Goal: Task Accomplishment & Management: Manage account settings

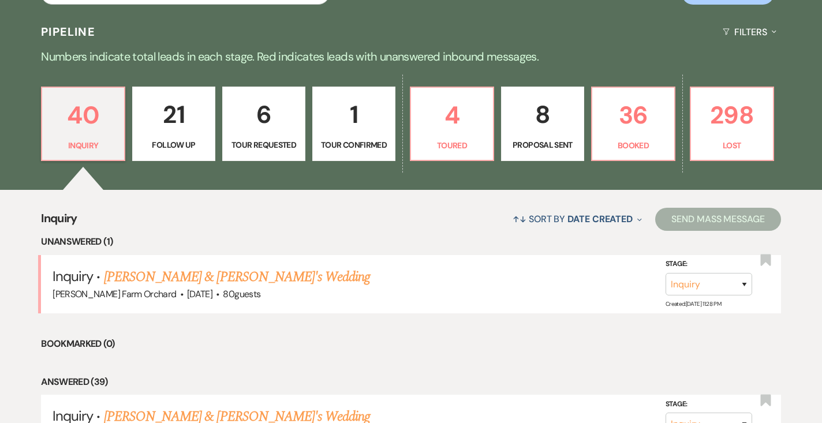
click at [260, 121] on p "6" at bounding box center [264, 114] width 68 height 39
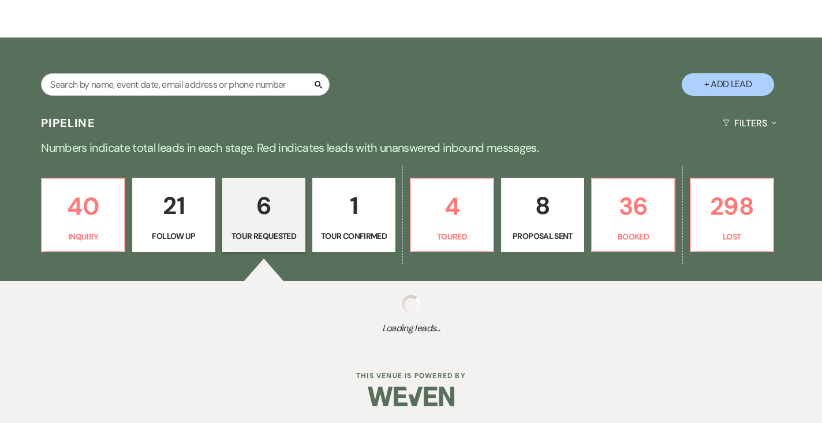
select select "2"
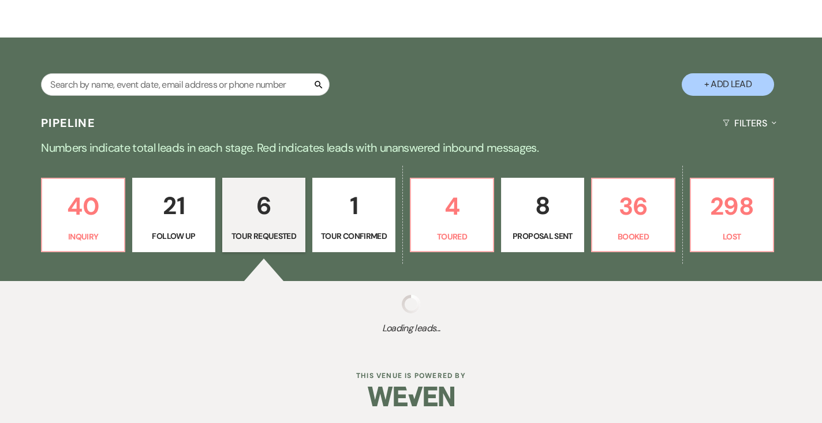
select select "2"
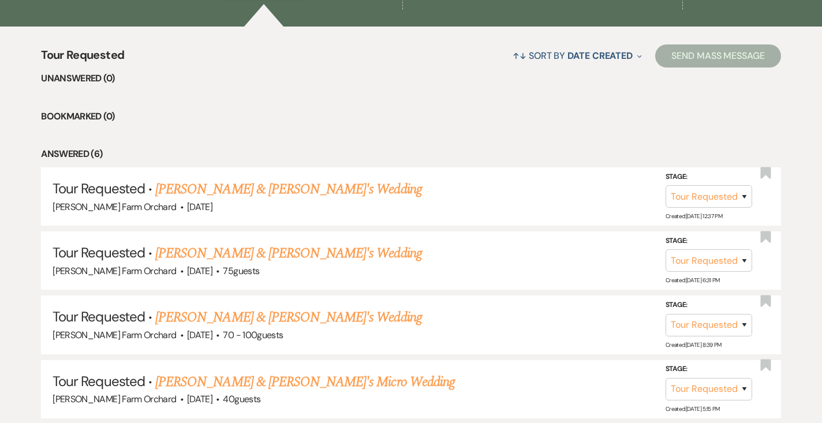
scroll to position [418, 0]
click at [250, 265] on div "[PERSON_NAME] Farm Orchard · [DATE] · 75 guests" at bounding box center [411, 270] width 717 height 15
click at [248, 247] on link "[PERSON_NAME] & [PERSON_NAME]'s Wedding" at bounding box center [288, 252] width 267 height 21
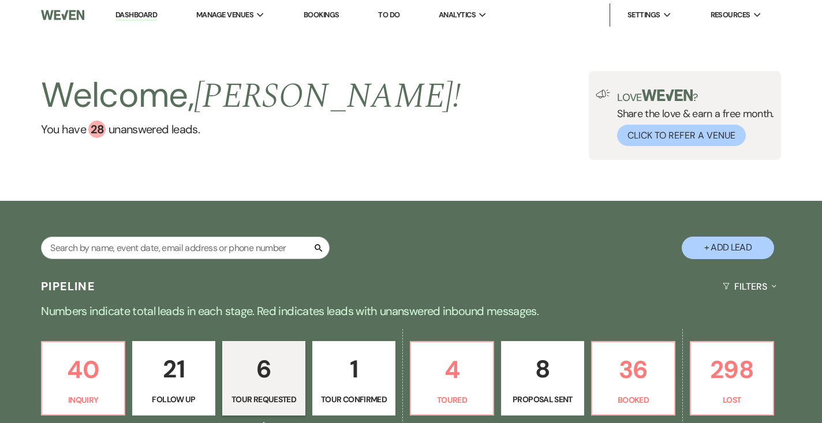
select select "2"
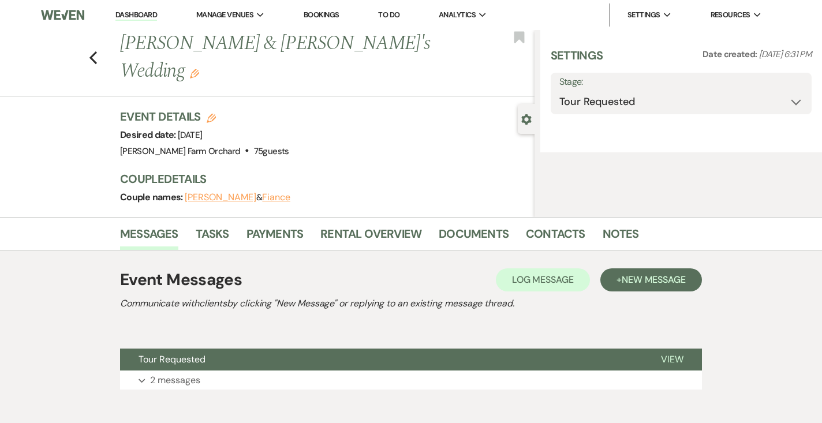
select select "5"
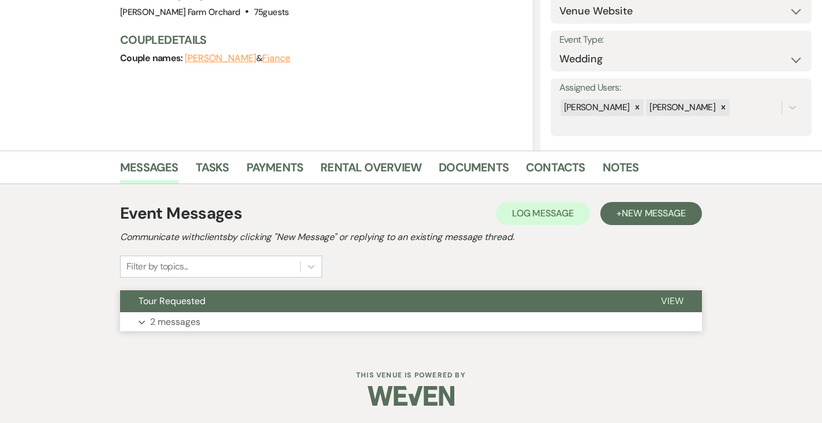
scroll to position [138, 0]
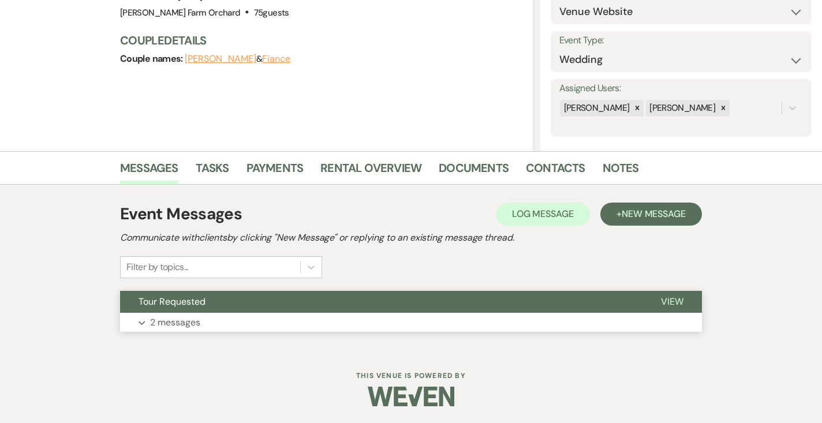
click at [194, 322] on p "2 messages" at bounding box center [175, 322] width 50 height 15
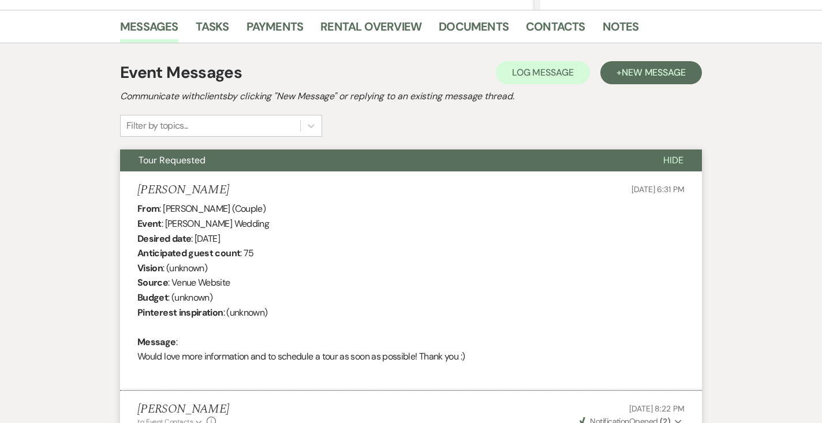
scroll to position [283, 0]
